Goal: Task Accomplishment & Management: Manage account settings

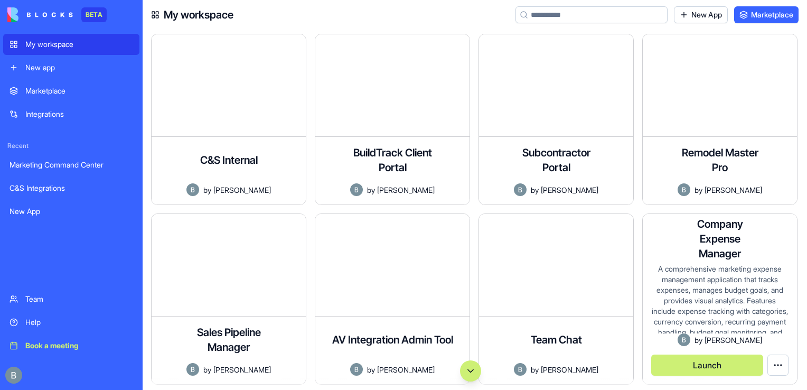
click at [718, 334] on span "[PERSON_NAME]" at bounding box center [734, 339] width 58 height 11
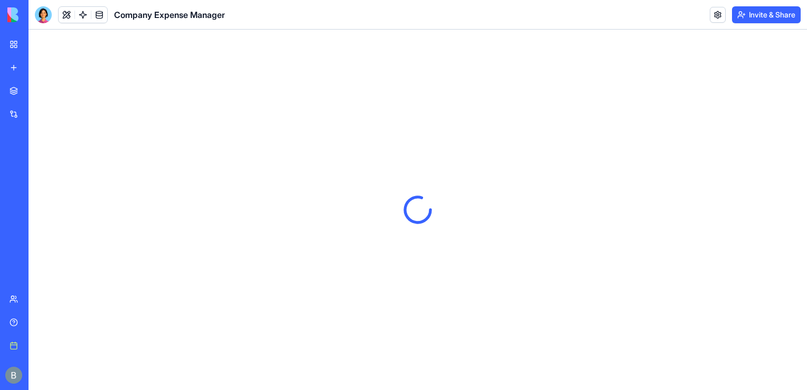
click at [785, 12] on button "Invite & Share" at bounding box center [766, 14] width 69 height 17
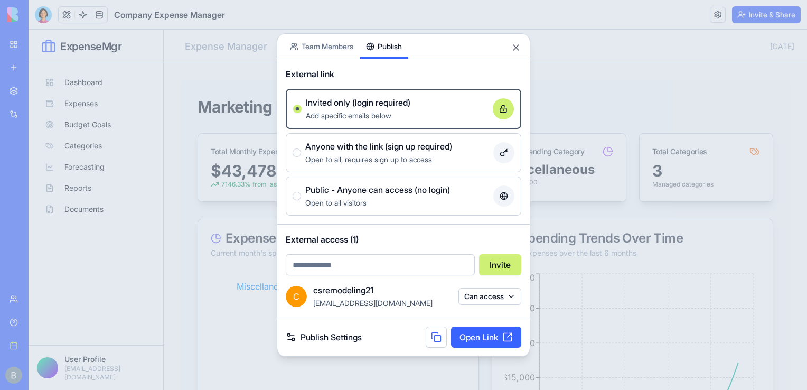
click at [403, 98] on div "Share App Team Members Publish External link Invited only (login required) Add …" at bounding box center [404, 194] width 254 height 323
click at [226, 96] on div at bounding box center [403, 195] width 807 height 390
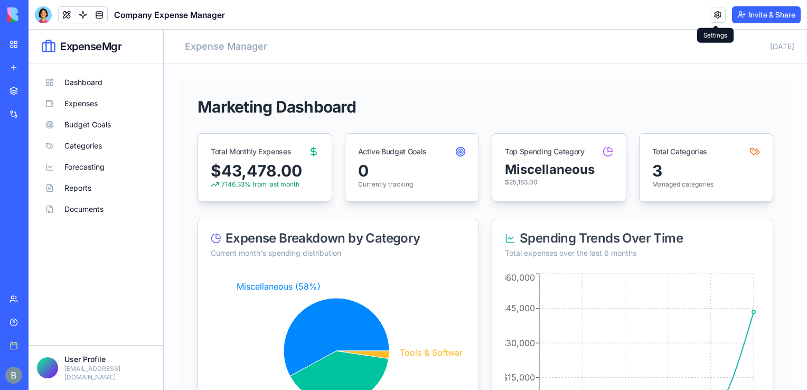
click at [716, 16] on link at bounding box center [718, 15] width 16 height 16
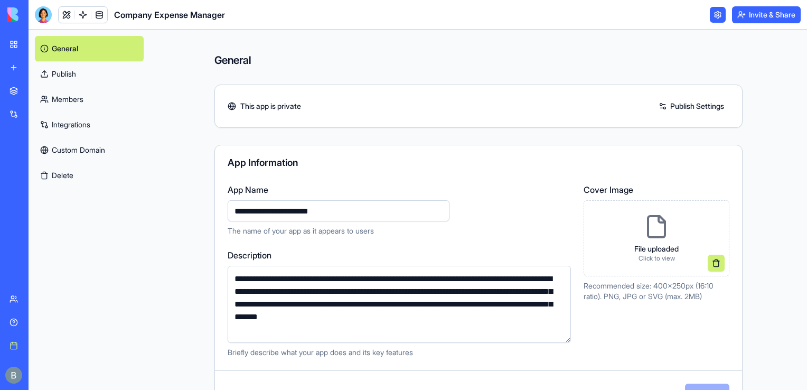
click at [107, 149] on link "Custom Domain" at bounding box center [89, 149] width 109 height 25
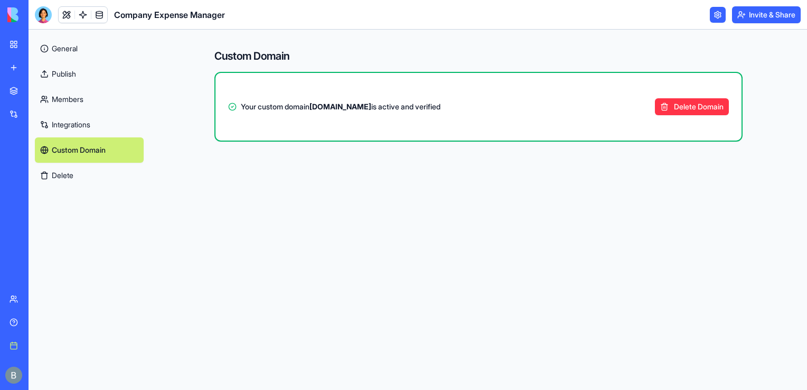
click at [11, 15] on img at bounding box center [39, 14] width 65 height 15
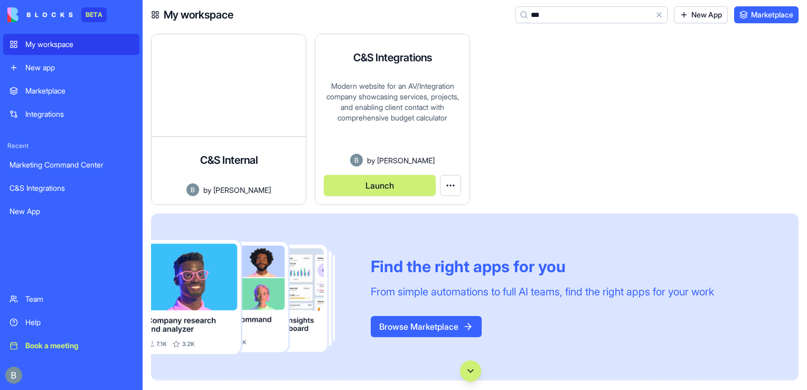
type input "***"
click at [439, 152] on div "Modern website for an AV/Integration company showcasing services, projects, and…" at bounding box center [392, 117] width 137 height 73
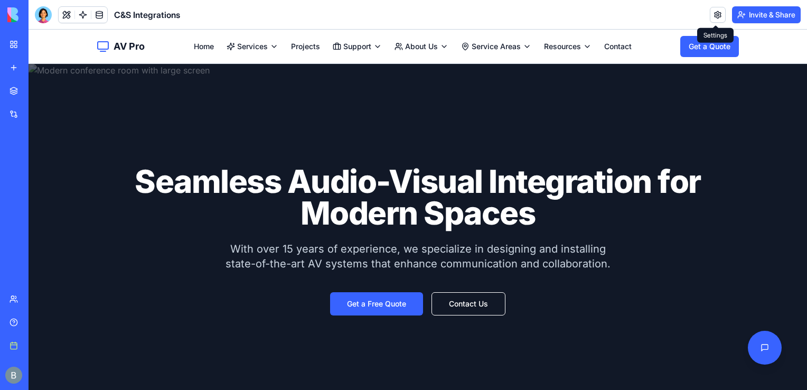
click at [716, 9] on link at bounding box center [718, 15] width 16 height 16
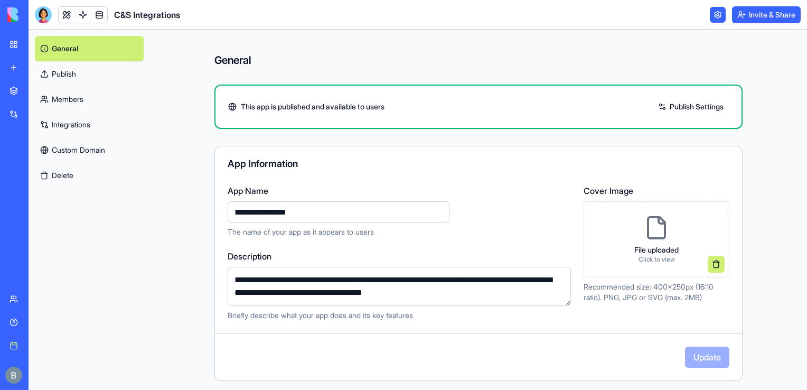
click at [114, 152] on link "Custom Domain" at bounding box center [89, 149] width 109 height 25
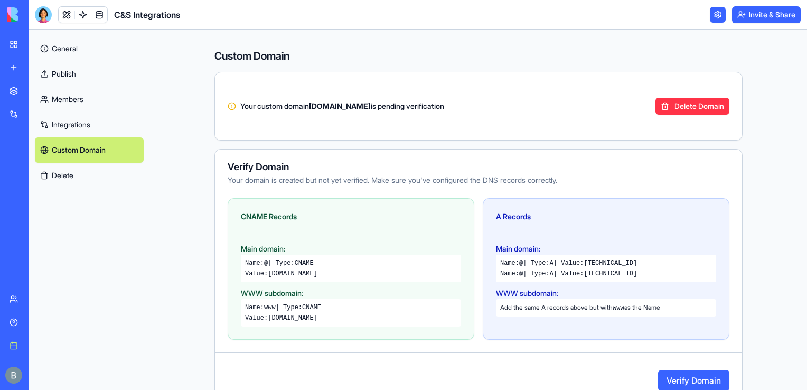
click at [687, 376] on button "Verify Domain" at bounding box center [693, 380] width 71 height 21
